Goal: Task Accomplishment & Management: Use online tool/utility

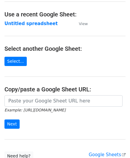
scroll to position [30, 0]
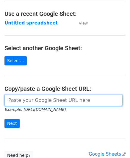
click at [38, 99] on input "url" at bounding box center [63, 99] width 118 height 11
paste input "[URL][DOMAIN_NAME]"
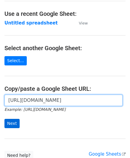
type input "[URL][DOMAIN_NAME]"
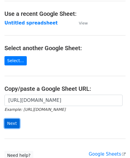
click at [16, 122] on input "Next" at bounding box center [11, 123] width 15 height 9
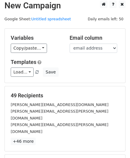
scroll to position [73, 0]
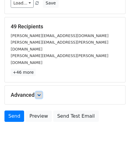
click at [40, 93] on icon at bounding box center [39, 95] width 4 height 4
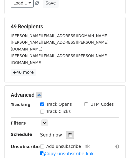
click at [70, 131] on div at bounding box center [70, 135] width 8 height 8
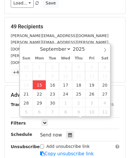
type input "2025-09-15 12:00"
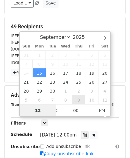
paste input "1"
type input "11"
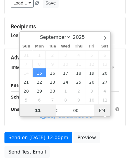
type input "2025-09-15 11:00"
click at [102, 109] on span "PM" at bounding box center [102, 110] width 16 height 12
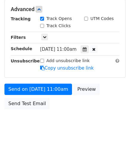
scroll to position [145, 0]
